Goal: Transaction & Acquisition: Purchase product/service

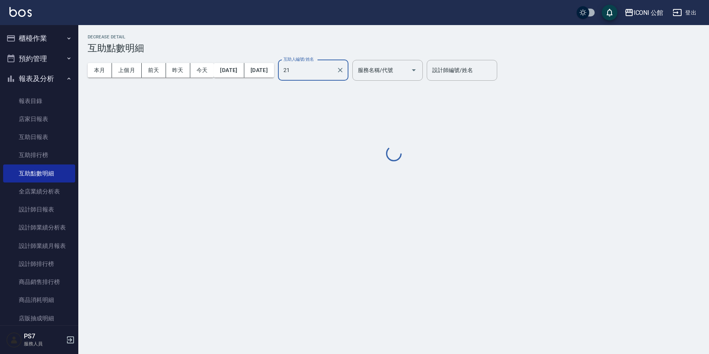
type input "[PERSON_NAME]-21"
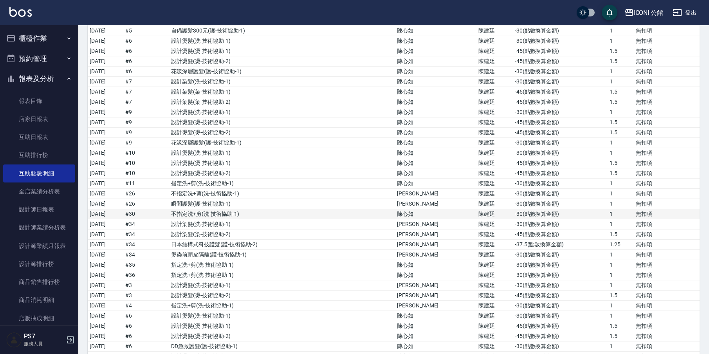
scroll to position [1946, 0]
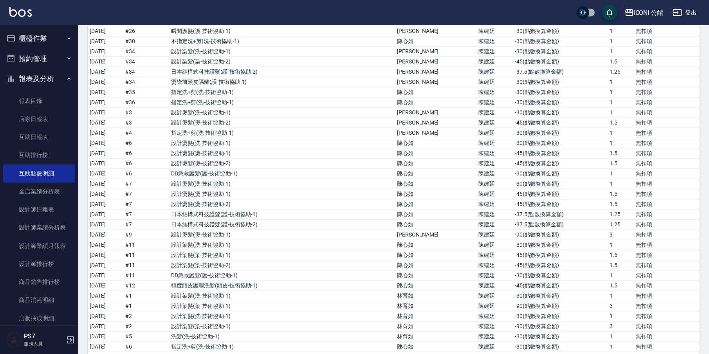
click at [35, 31] on button "櫃檯作業" at bounding box center [39, 38] width 72 height 20
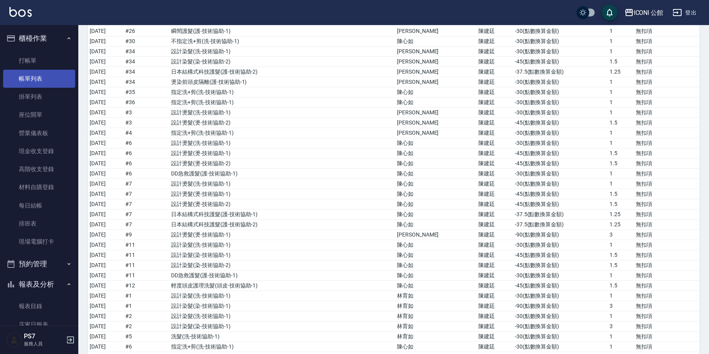
click at [39, 76] on link "帳單列表" at bounding box center [39, 79] width 72 height 18
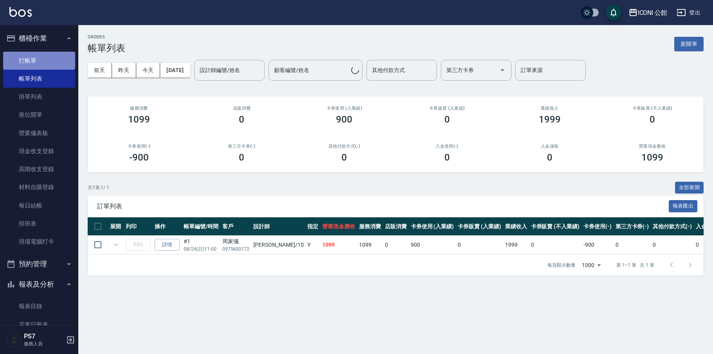
click at [42, 59] on link "打帳單" at bounding box center [39, 61] width 72 height 18
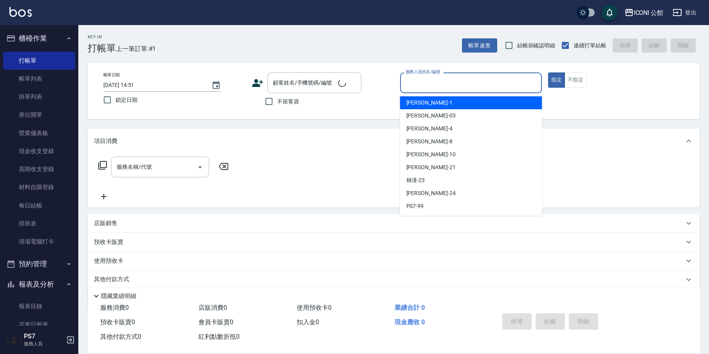
click at [517, 89] on input "服務人員姓名/編號" at bounding box center [471, 83] width 135 height 14
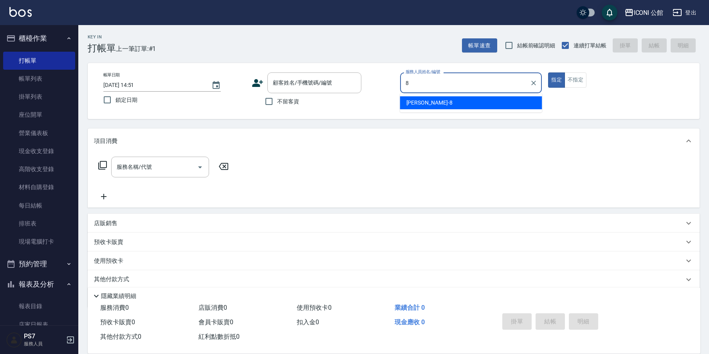
type input "Sandy-8"
type button "true"
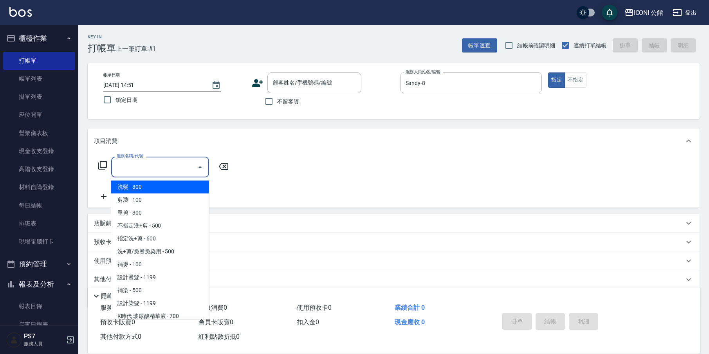
click at [161, 164] on input "服務名稱/代號" at bounding box center [154, 167] width 79 height 14
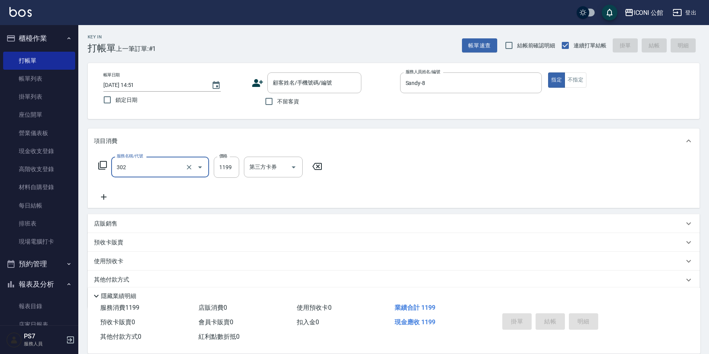
type input "設計燙髮(302)"
type input "1380"
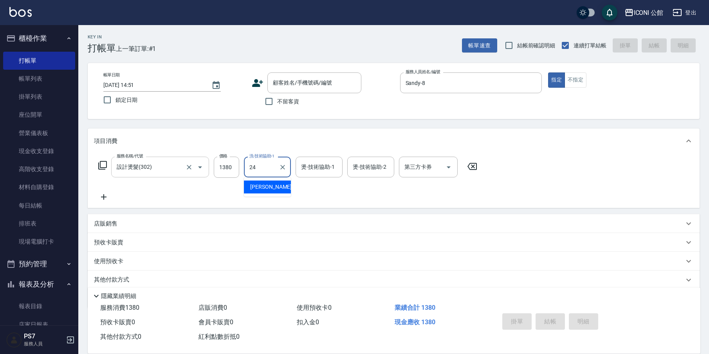
type input "[PERSON_NAME]-24"
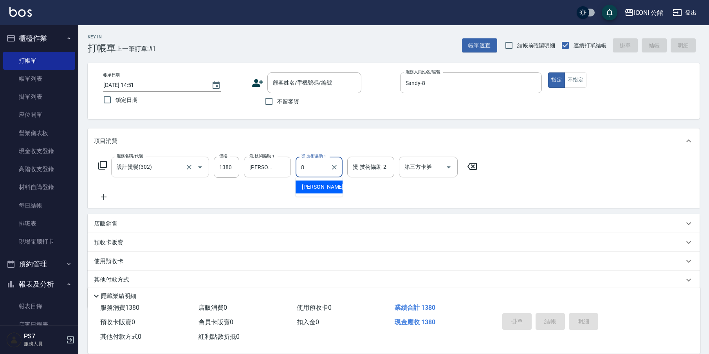
type input "Sandy-8"
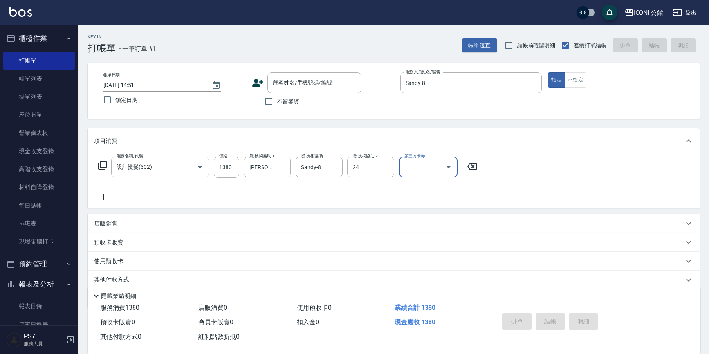
type input "[PERSON_NAME]-24"
click at [277, 105] on input "不留客資" at bounding box center [269, 101] width 16 height 16
checkbox input "true"
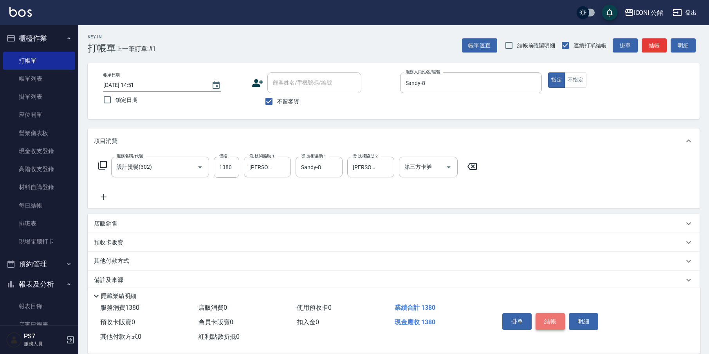
click at [564, 318] on button "結帳" at bounding box center [550, 321] width 29 height 16
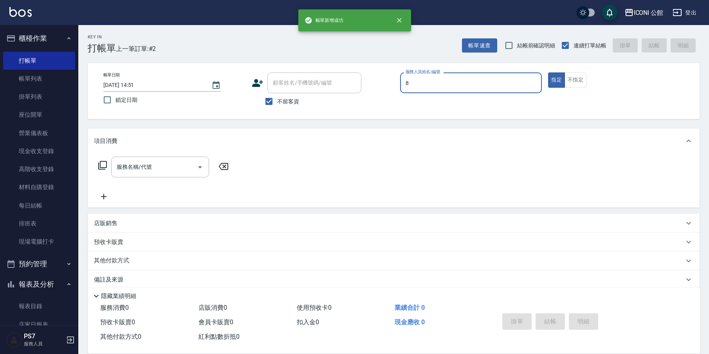
type input "Sandy-8"
click at [162, 163] on input "服務名稱/代號" at bounding box center [154, 167] width 79 height 14
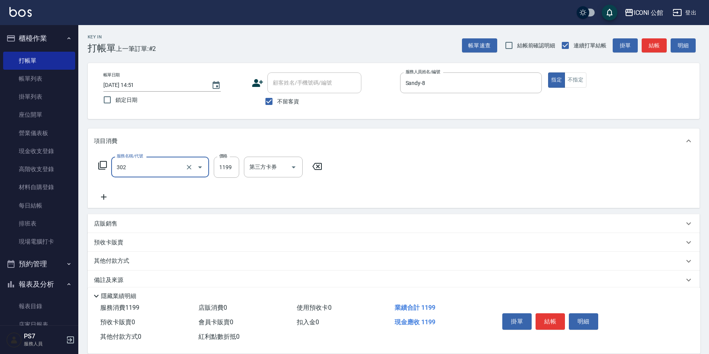
type input "設計燙髮(302)"
type input "1380"
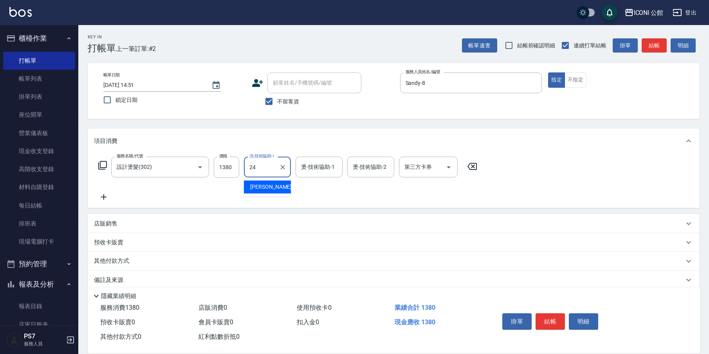
type input "[PERSON_NAME]-24"
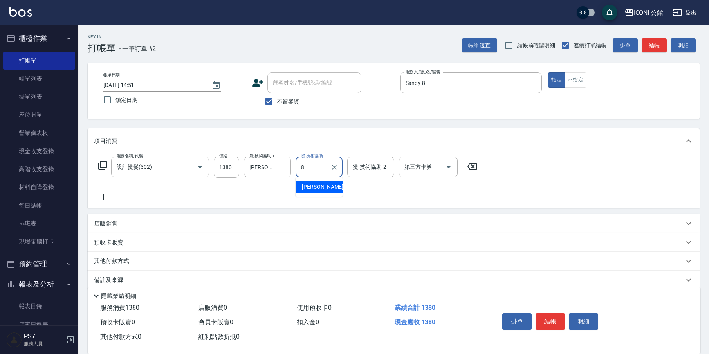
type input "Sandy-8"
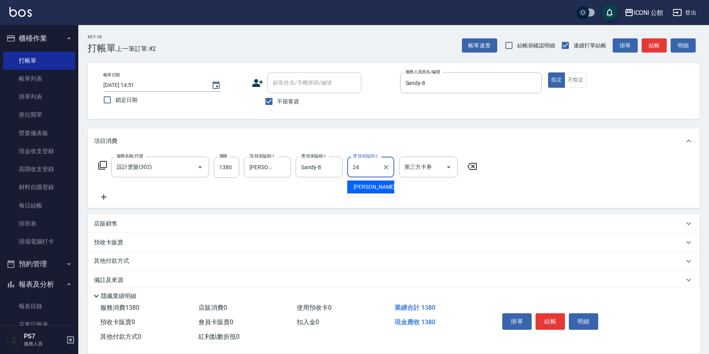
type input "[PERSON_NAME]-24"
click at [563, 324] on button "結帳" at bounding box center [550, 321] width 29 height 16
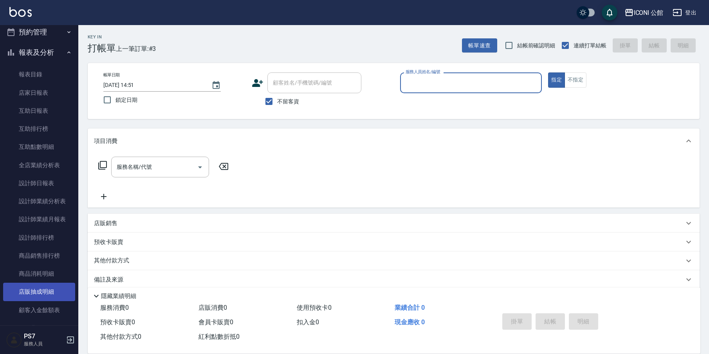
scroll to position [294, 0]
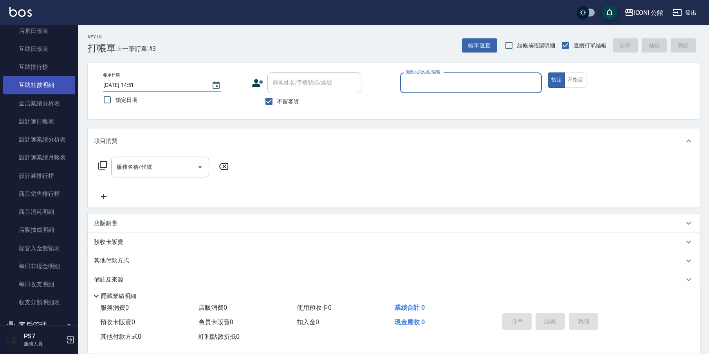
click at [53, 80] on link "互助點數明細" at bounding box center [39, 85] width 72 height 18
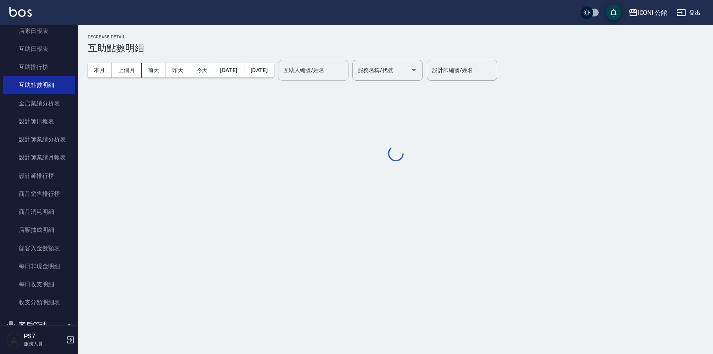
click at [345, 71] on input "互助人編號/姓名" at bounding box center [313, 70] width 63 height 14
type input "[PERSON_NAME]-24"
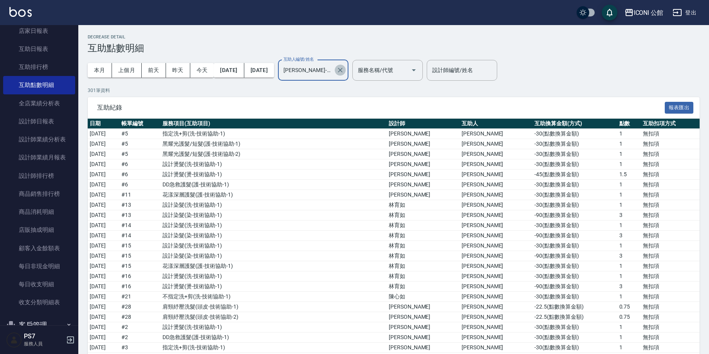
click at [344, 71] on icon "Clear" at bounding box center [340, 70] width 8 height 8
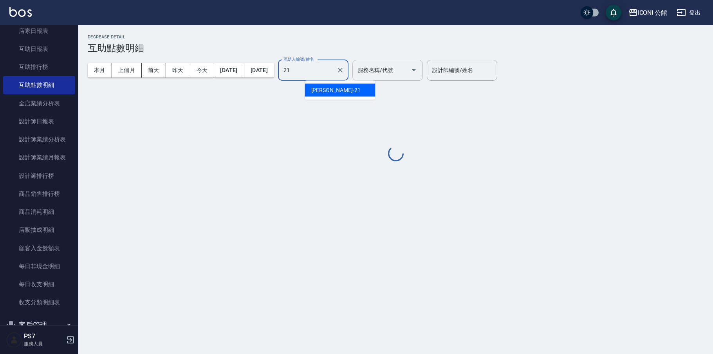
type input "[PERSON_NAME]-21"
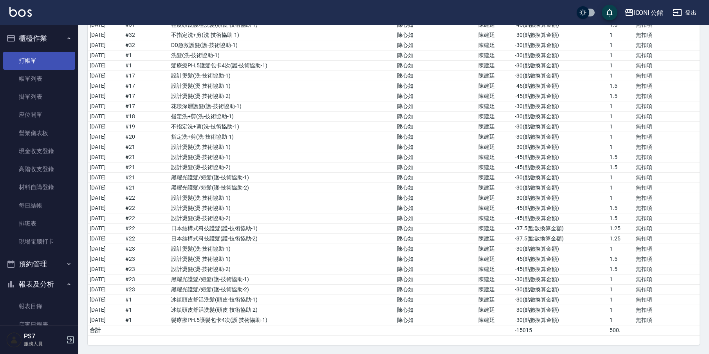
scroll to position [3774, 0]
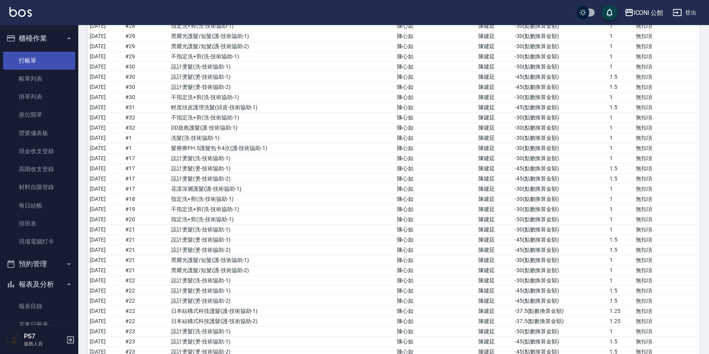
click at [42, 66] on link "打帳單" at bounding box center [39, 61] width 72 height 18
